Goal: Transaction & Acquisition: Download file/media

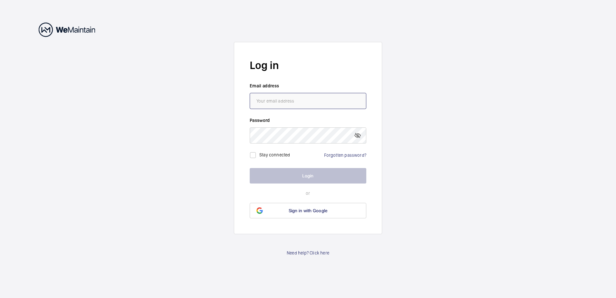
type input "[EMAIL_ADDRESS][DOMAIN_NAME]"
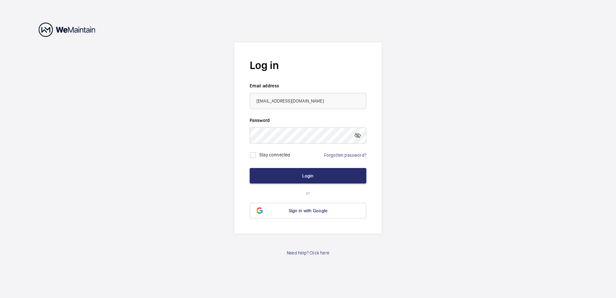
click at [439, 149] on wm-front-auth-container "Log in Email address [EMAIL_ADDRESS][DOMAIN_NAME] Password Stay connected Forgo…" at bounding box center [308, 149] width 616 height 298
click at [281, 156] on label "Stay connected" at bounding box center [274, 154] width 31 height 5
checkbox input "true"
click at [306, 175] on button "Login" at bounding box center [308, 175] width 117 height 15
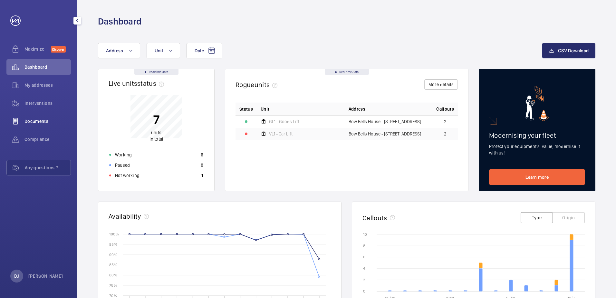
click at [47, 123] on span "Documents" at bounding box center [47, 121] width 46 height 6
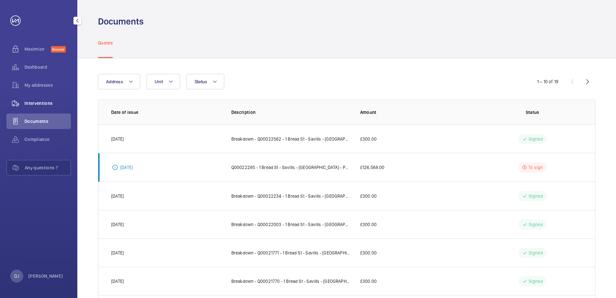
click at [43, 100] on div "Interventions" at bounding box center [38, 102] width 64 height 15
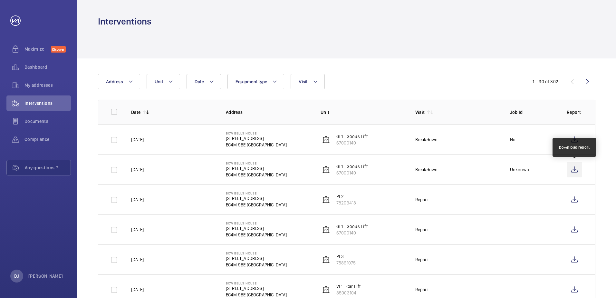
click at [577, 172] on wm-front-icon-button at bounding box center [574, 169] width 15 height 15
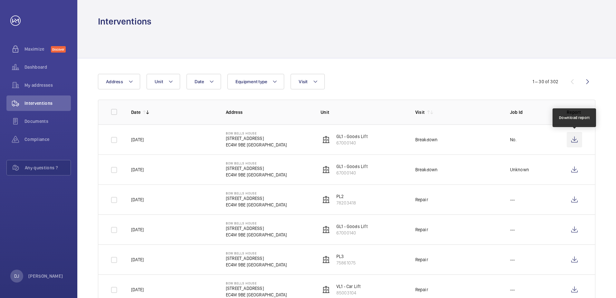
click at [577, 137] on wm-front-icon-button at bounding box center [574, 139] width 15 height 15
